Goal: Information Seeking & Learning: Check status

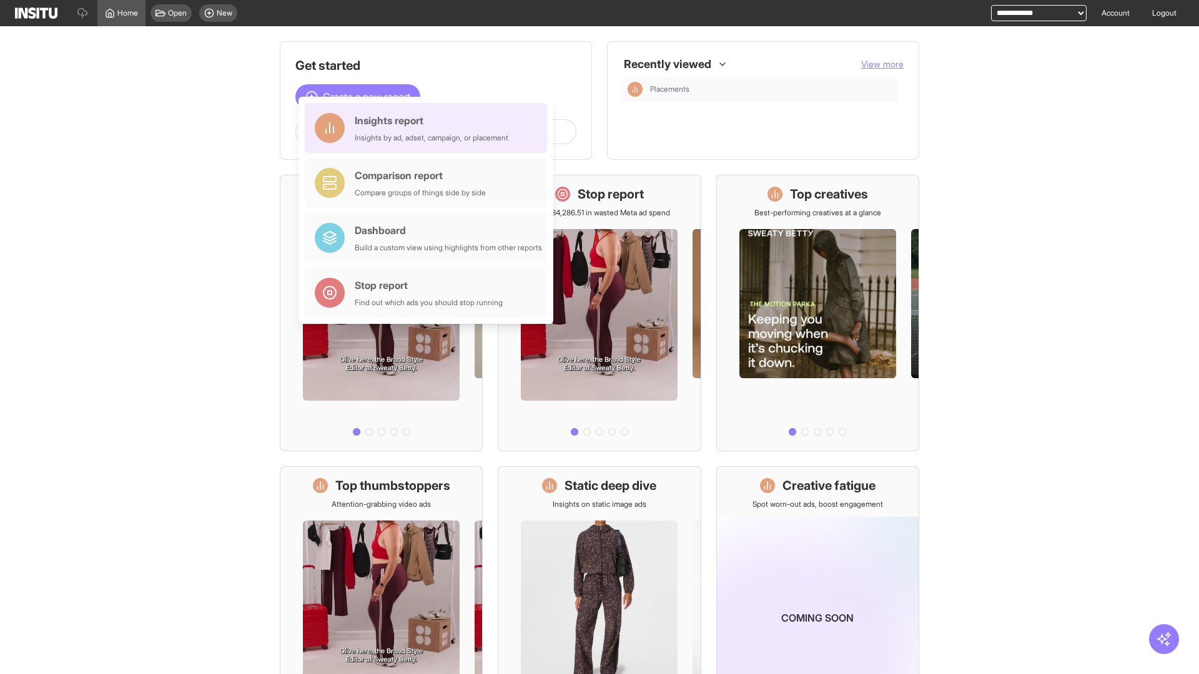
click at [429, 128] on div "Insights report Insights by ad, adset, campaign, or placement" at bounding box center [432, 128] width 154 height 30
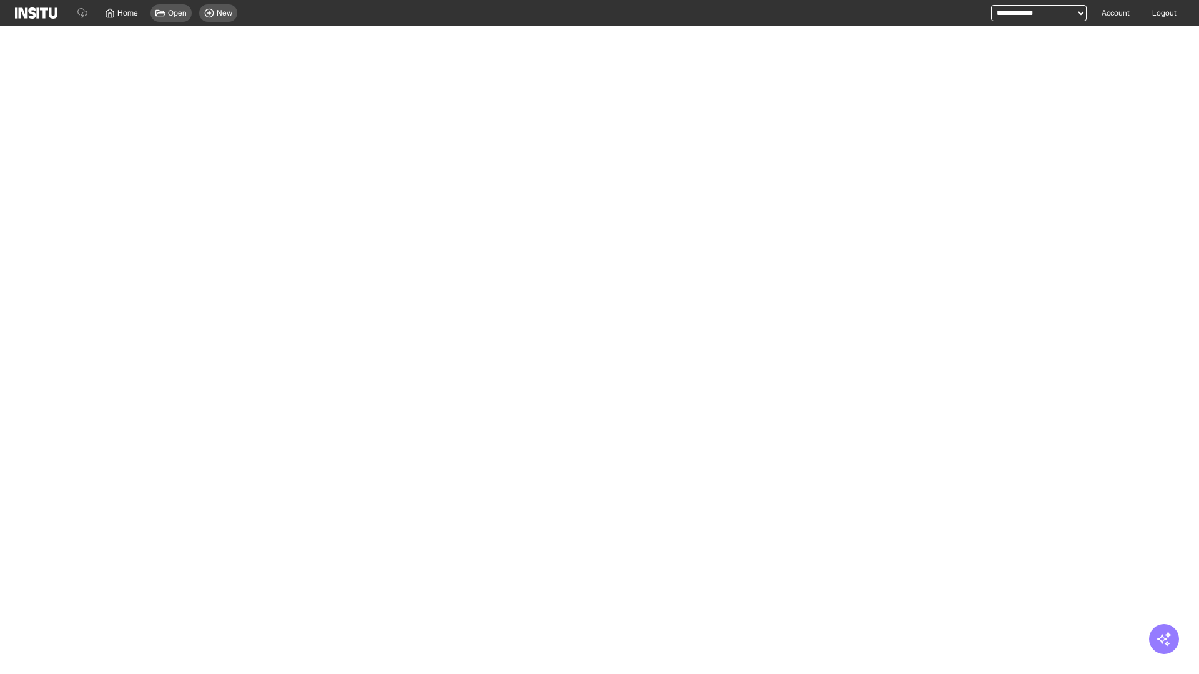
select select "**"
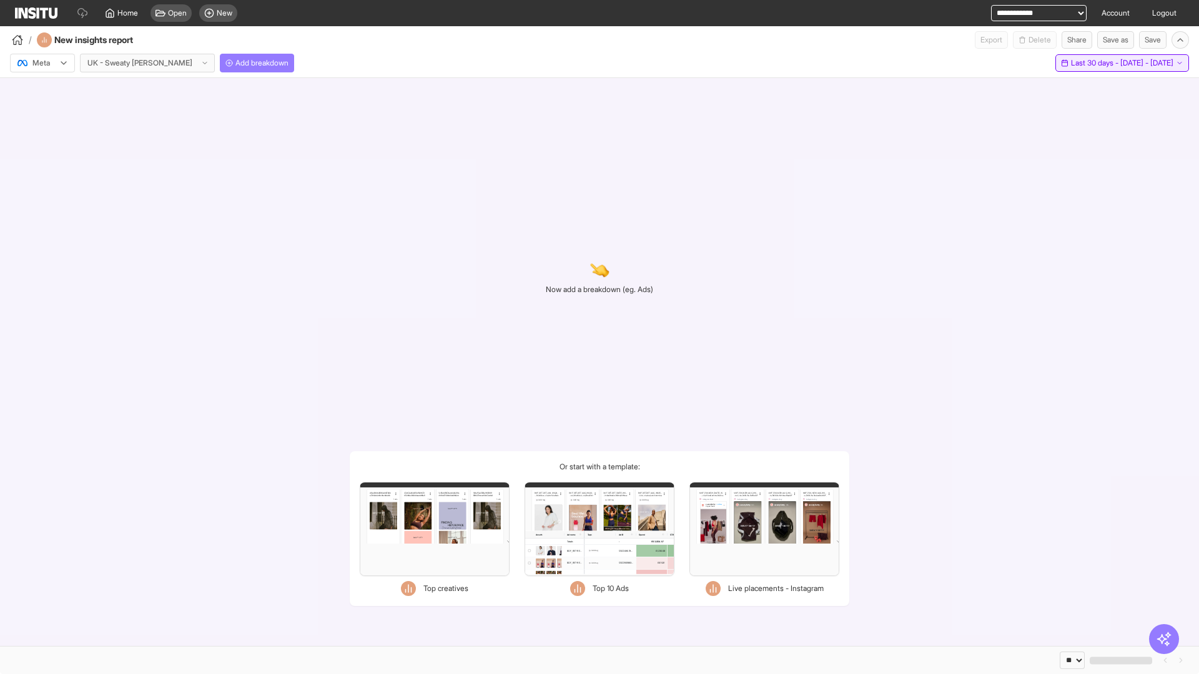
click at [1104, 63] on span "Last 30 days - [DATE] - [DATE]" at bounding box center [1122, 63] width 102 height 10
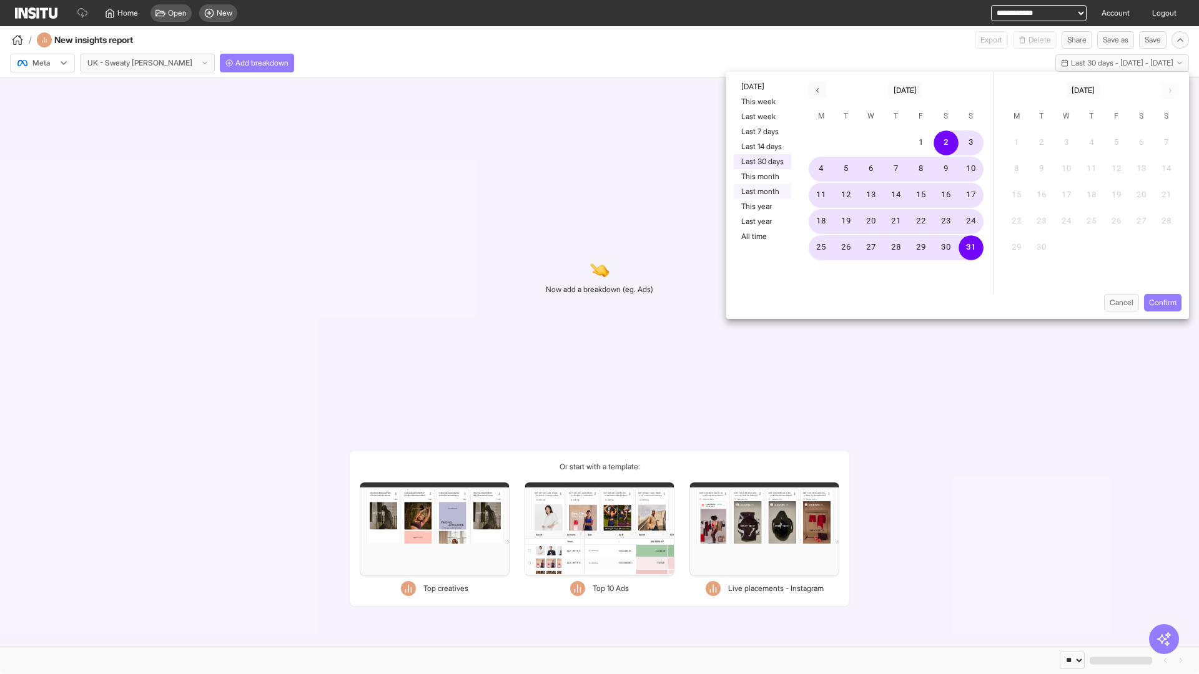
click at [761, 192] on button "Last month" at bounding box center [762, 191] width 57 height 15
